Goal: Information Seeking & Learning: Learn about a topic

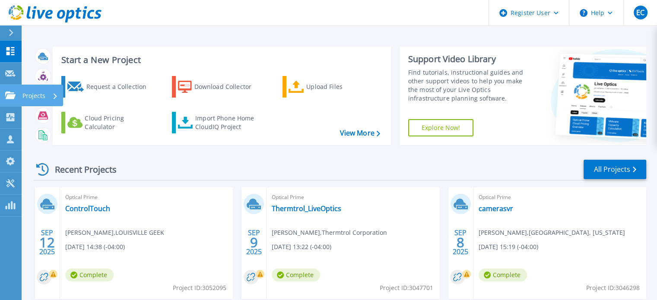
click at [12, 99] on icon at bounding box center [10, 95] width 10 height 7
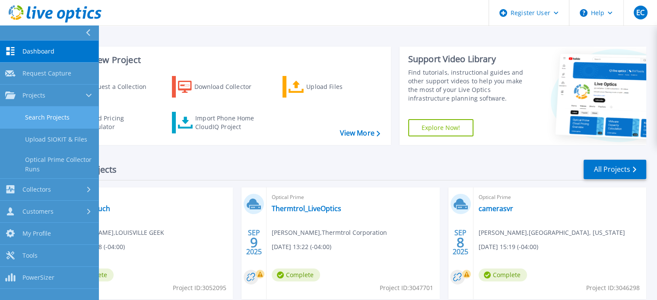
click at [69, 123] on link "Search Projects" at bounding box center [49, 118] width 98 height 22
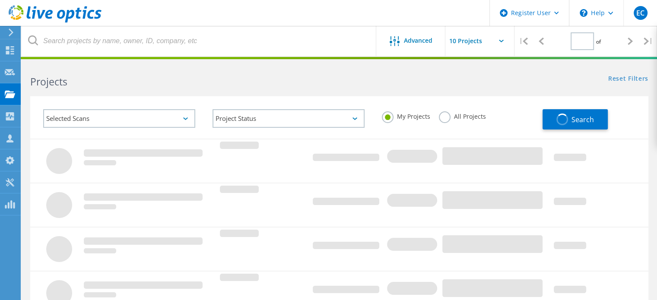
type input "1"
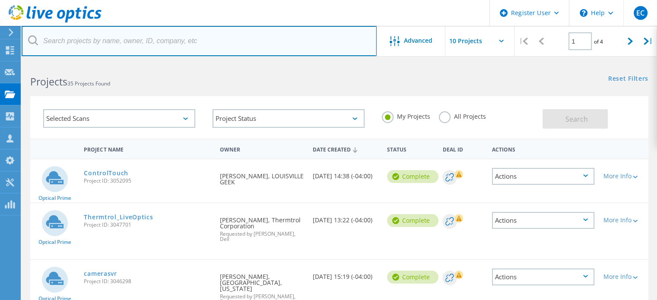
click at [178, 39] on input "text" at bounding box center [199, 41] width 355 height 30
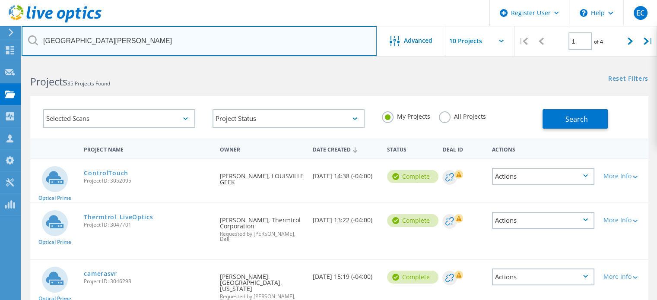
type input "[GEOGRAPHIC_DATA][PERSON_NAME]"
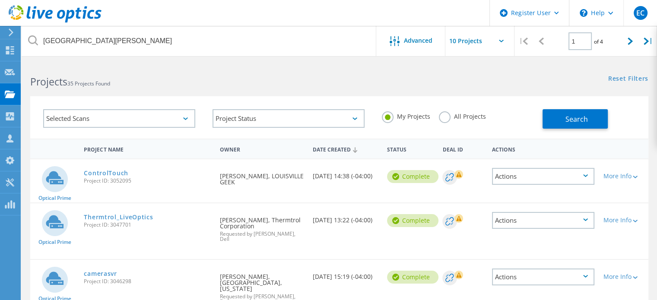
click at [457, 122] on div "All Projects" at bounding box center [462, 117] width 47 height 13
click at [446, 118] on label "All Projects" at bounding box center [462, 115] width 47 height 8
click at [0, 0] on input "All Projects" at bounding box center [0, 0] width 0 height 0
click at [567, 118] on span "Search" at bounding box center [576, 119] width 22 height 10
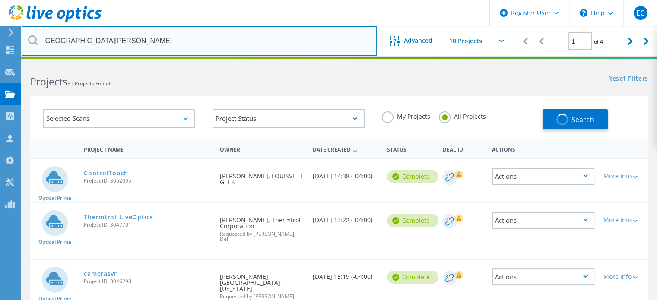
click at [274, 40] on input "Saint Mary College" at bounding box center [199, 41] width 355 height 30
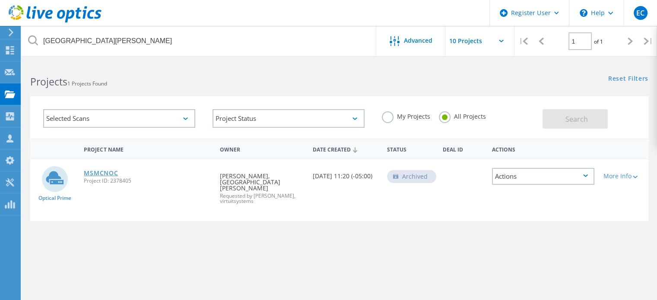
click at [109, 174] on link "MSMCNOC" at bounding box center [101, 173] width 34 height 6
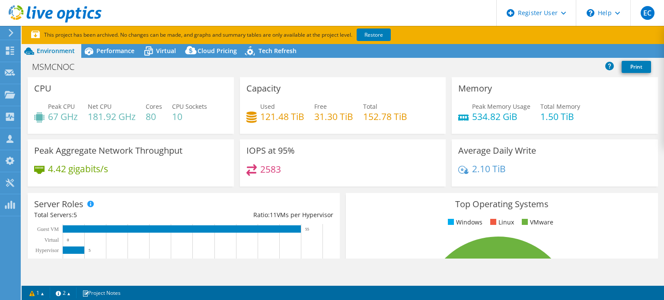
select select "USEast"
select select "USD"
drag, startPoint x: 663, startPoint y: 111, endPoint x: 663, endPoint y: 197, distance: 86.0
click at [663, 197] on div "CPU Peak CPU 67 GHz Net CPU 181.92 GHz Cores 80 CPU Sockets 10 Capacity Used 12…" at bounding box center [343, 167] width 642 height 181
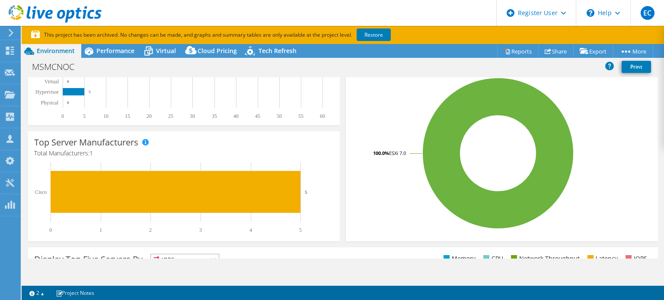
click at [663, 225] on div "CPU Peak CPU 67 GHz Net CPU 181.92 GHz Cores 80 CPU Sockets 10 Capacity Used 12…" at bounding box center [343, 167] width 642 height 181
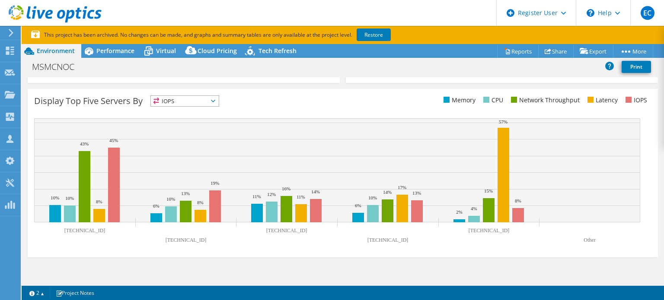
click at [663, 225] on div "CPU Peak CPU 67 GHz Net CPU 181.92 GHz Cores 80 CPU Sockets 10 Capacity Used 12…" at bounding box center [343, 167] width 642 height 181
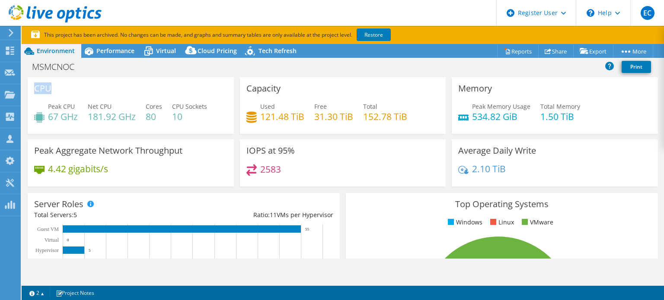
drag, startPoint x: 663, startPoint y: 225, endPoint x: 663, endPoint y: 84, distance: 140.8
click at [663, 84] on div "CPU Peak CPU 67 GHz Net CPU 181.92 GHz Cores 80 CPU Sockets 10 Capacity Used 12…" at bounding box center [343, 167] width 642 height 181
click at [123, 53] on span "Performance" at bounding box center [115, 51] width 38 height 8
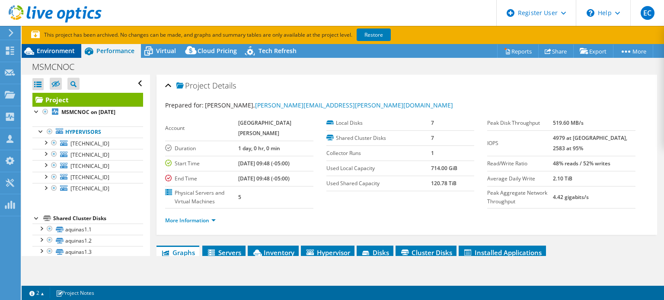
click at [60, 50] on span "Environment" at bounding box center [56, 51] width 38 height 8
